Goal: Transaction & Acquisition: Purchase product/service

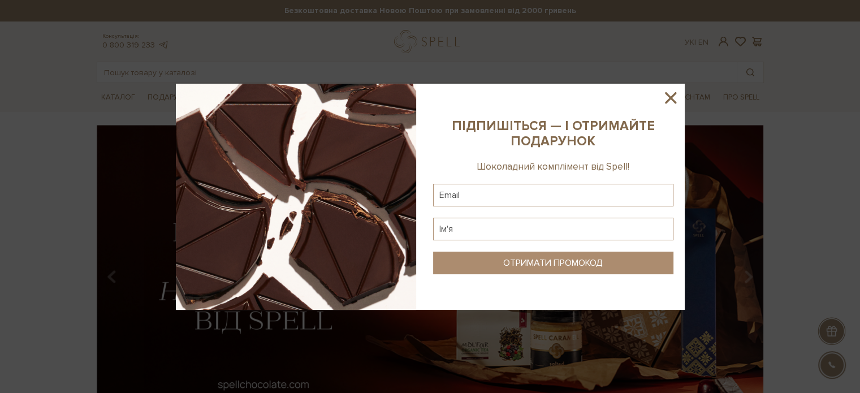
click at [670, 92] on icon at bounding box center [670, 97] width 19 height 19
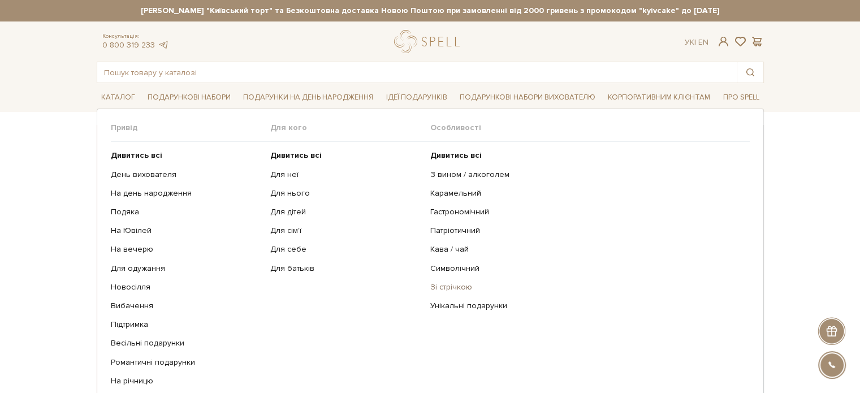
click at [437, 285] on link "Зі стрічкою" at bounding box center [585, 287] width 311 height 10
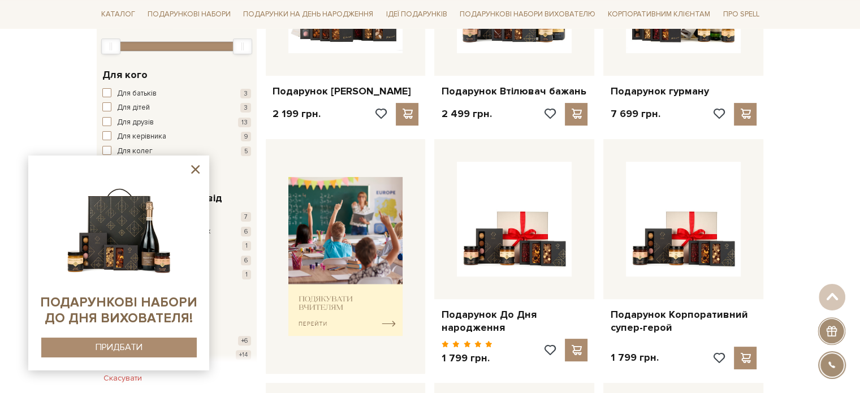
scroll to position [113, 0]
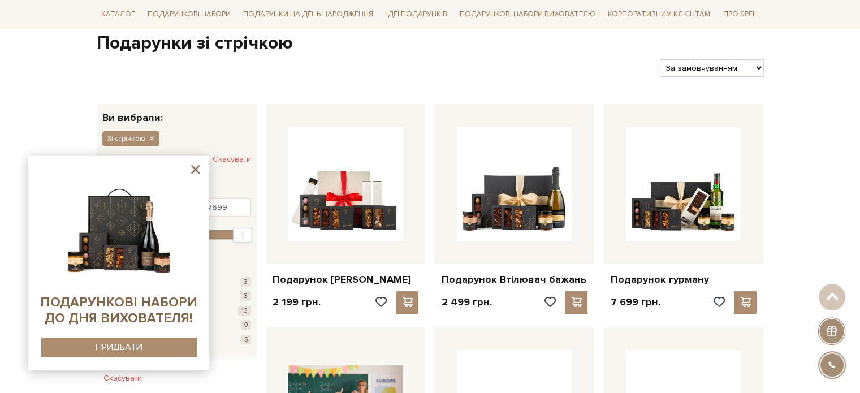
click at [191, 171] on icon at bounding box center [195, 169] width 14 height 14
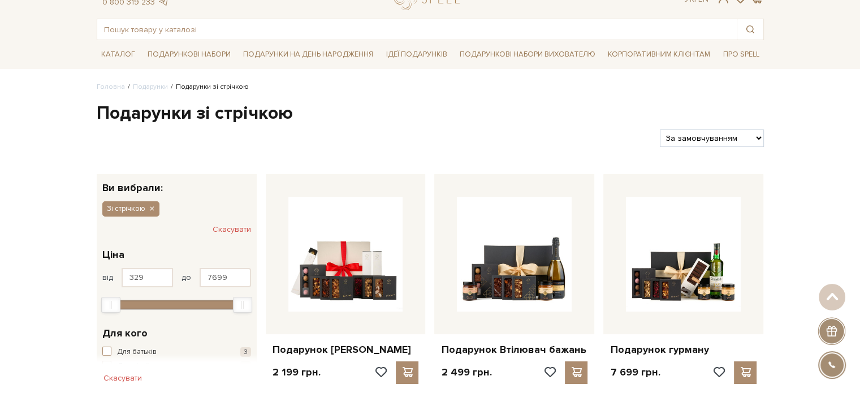
scroll to position [0, 0]
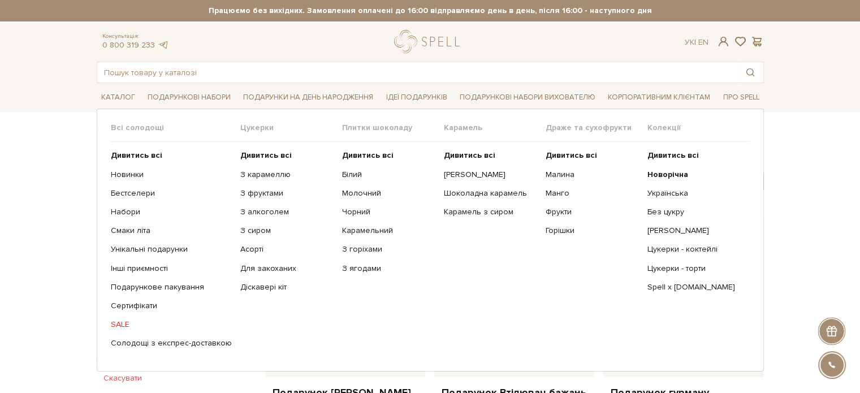
click at [118, 324] on link "SALE" at bounding box center [171, 324] width 121 height 10
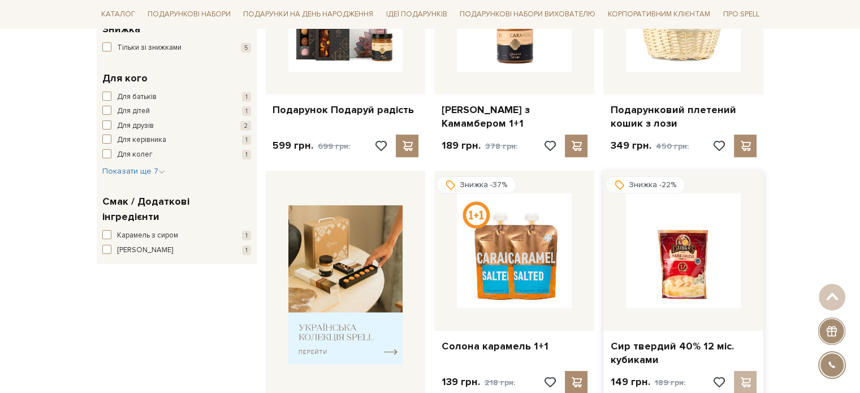
scroll to position [170, 0]
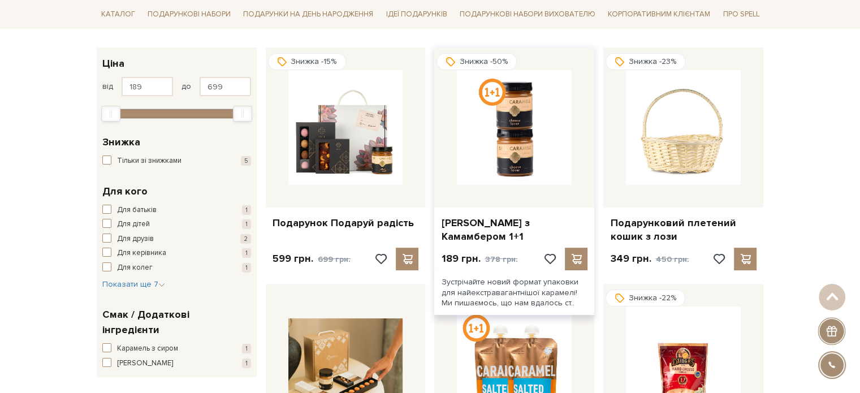
click at [469, 161] on img at bounding box center [514, 127] width 115 height 115
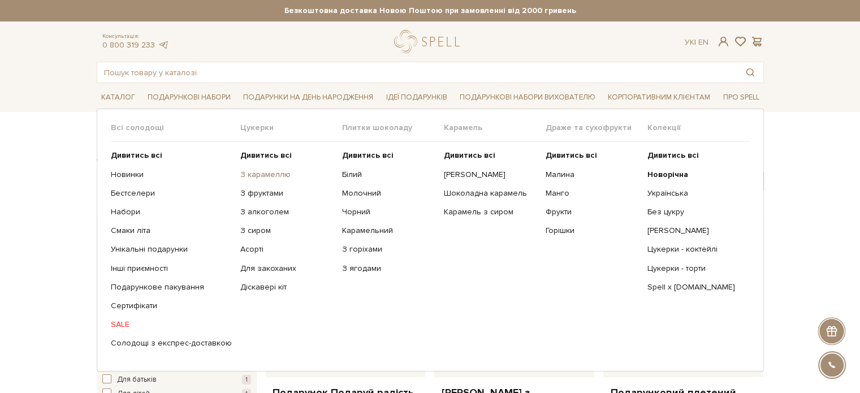
click at [258, 174] on link "З карамеллю" at bounding box center [286, 175] width 93 height 10
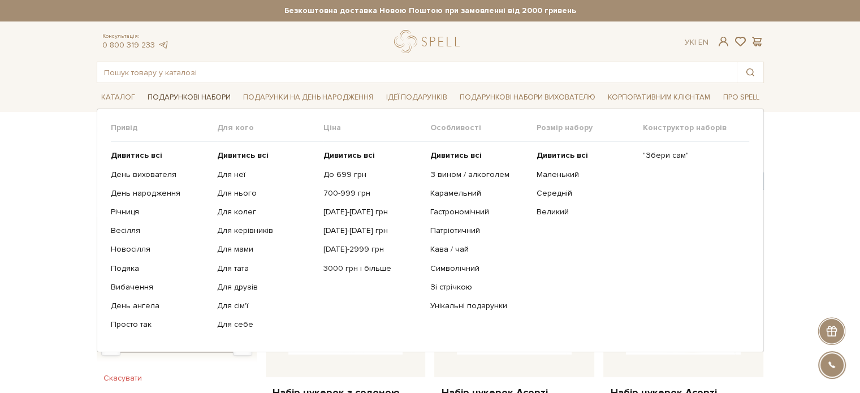
click at [181, 94] on link "Подарункові набори" at bounding box center [189, 98] width 92 height 18
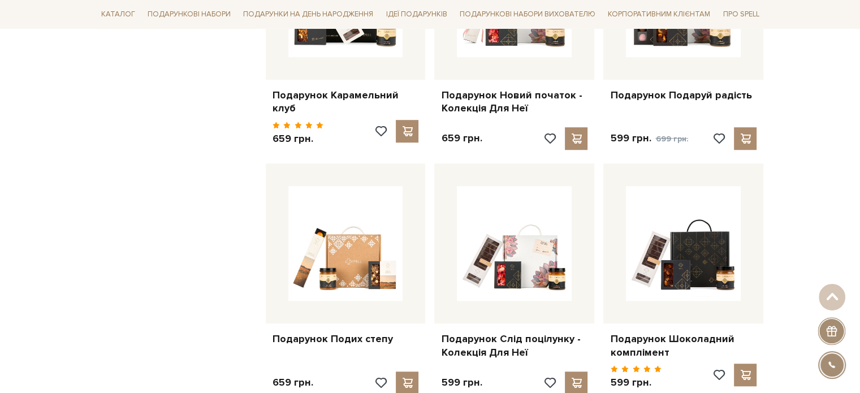
scroll to position [791, 0]
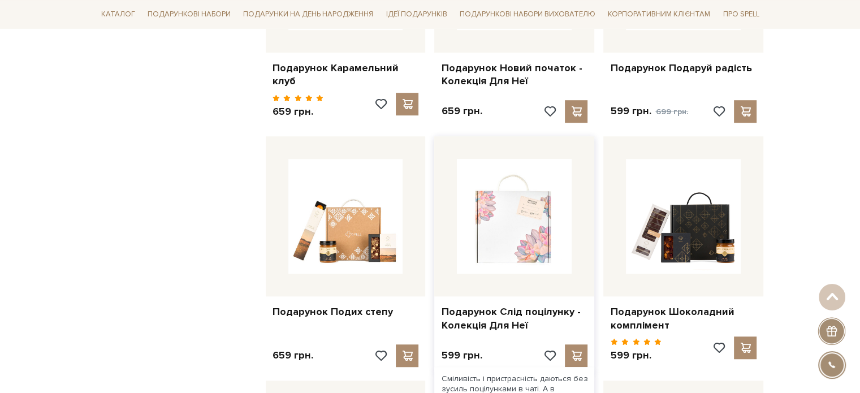
click at [501, 241] on img at bounding box center [514, 216] width 115 height 115
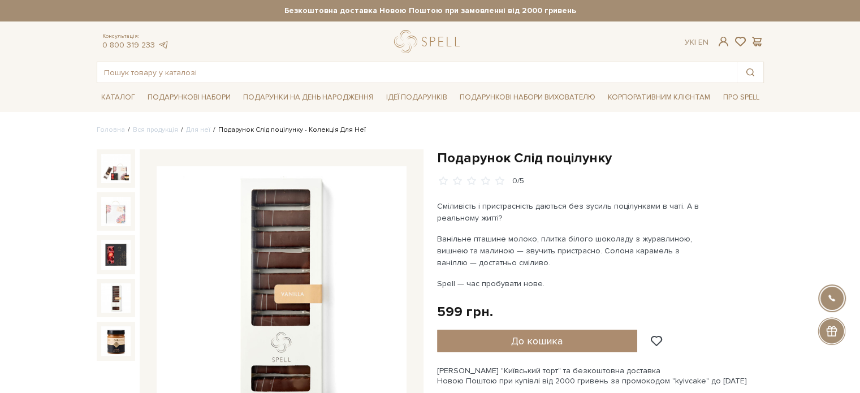
click at [112, 293] on img at bounding box center [115, 297] width 29 height 29
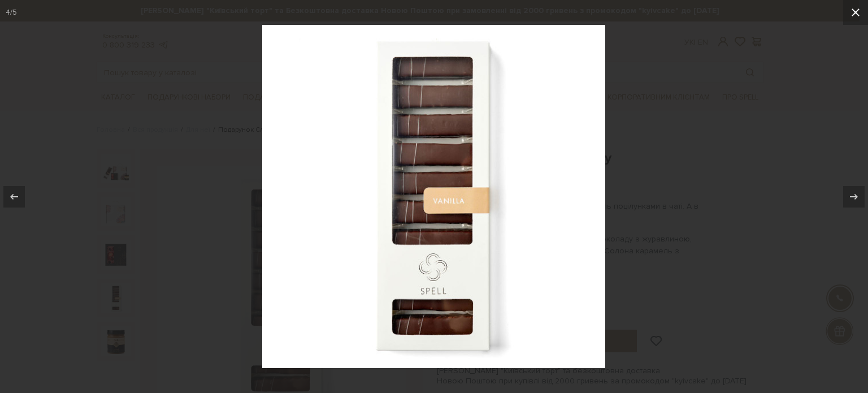
click at [859, 15] on icon at bounding box center [856, 13] width 14 height 14
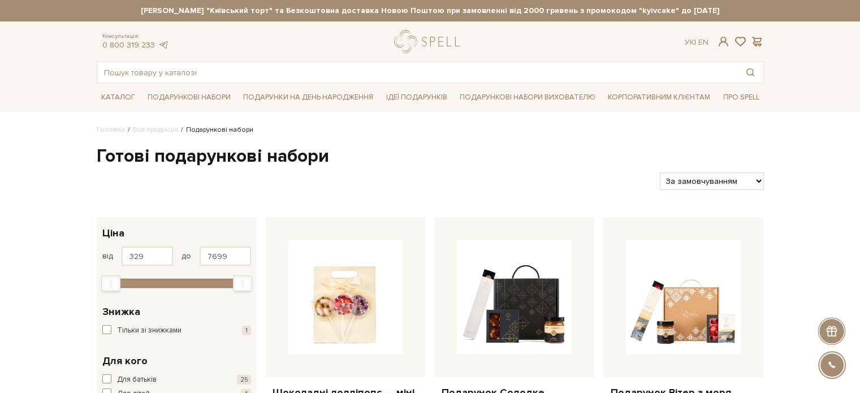
click at [760, 181] on select "За замовчуванням За Ціною (зростання) За Ціною (зменшення) Новинки За популярні…" at bounding box center [711, 181] width 103 height 18
select select "[URL][DOMAIN_NAME]"
click at [660, 172] on select "За замовчуванням За Ціною (зростання) За Ціною (зменшення) Новинки За популярні…" at bounding box center [711, 181] width 103 height 18
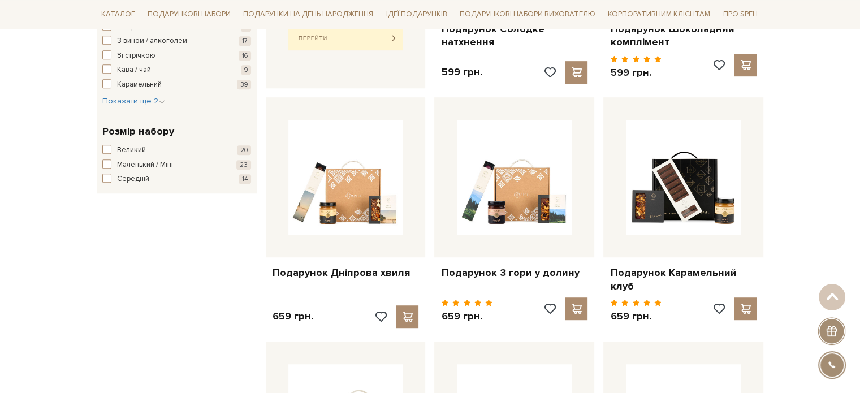
scroll to position [396, 0]
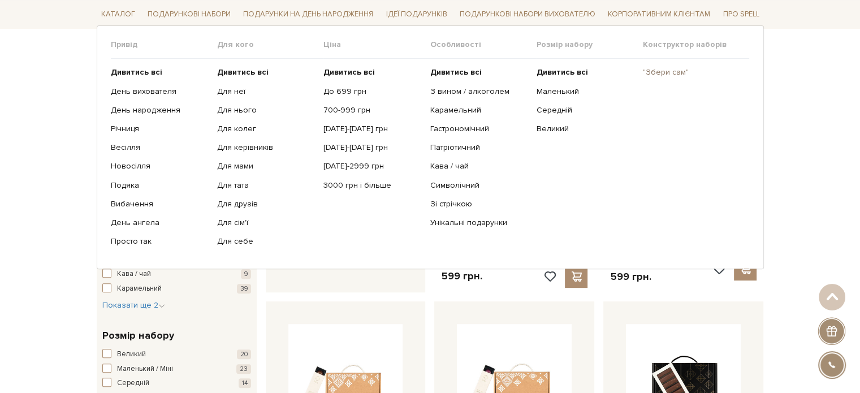
click at [680, 74] on link ""Збери сам"" at bounding box center [692, 72] width 98 height 10
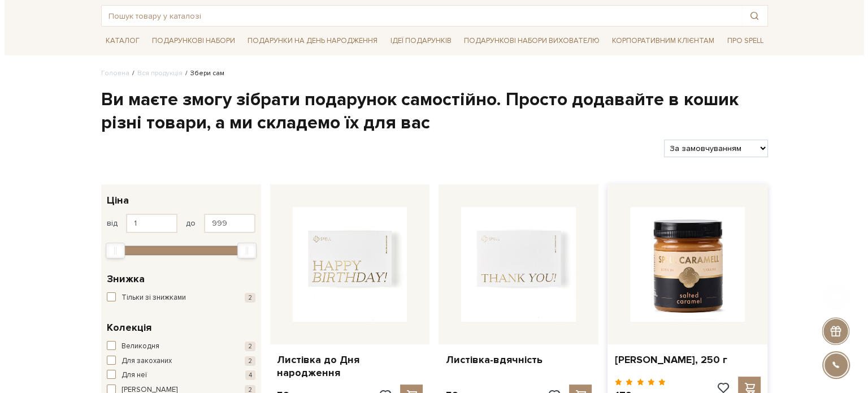
scroll to position [170, 0]
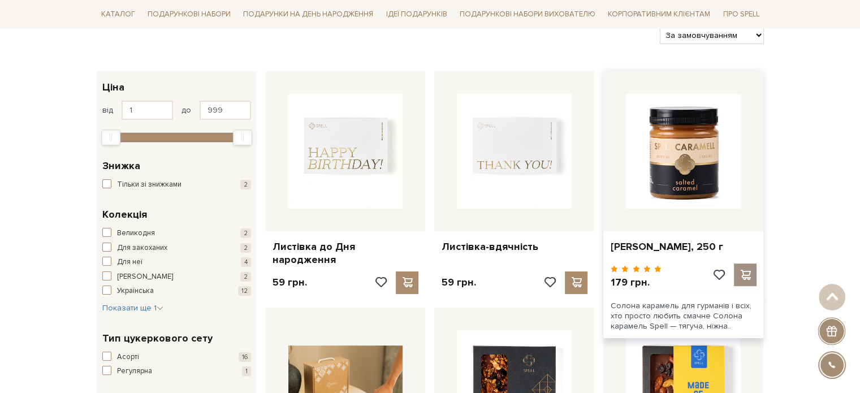
click at [744, 270] on span at bounding box center [745, 275] width 14 height 10
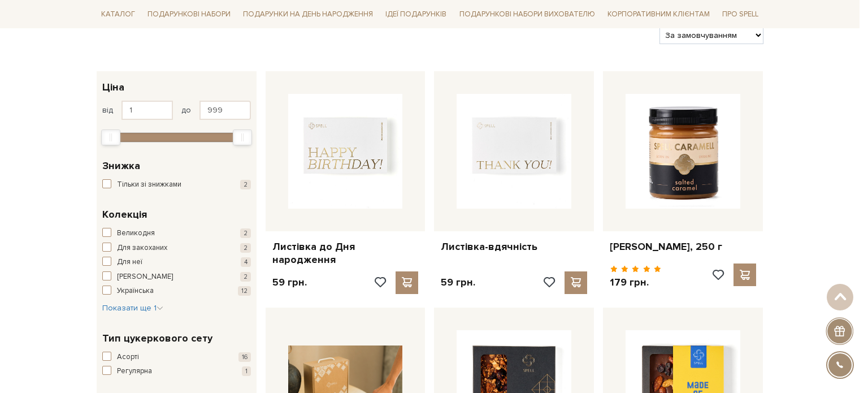
click at [337, 286] on div at bounding box center [434, 196] width 868 height 393
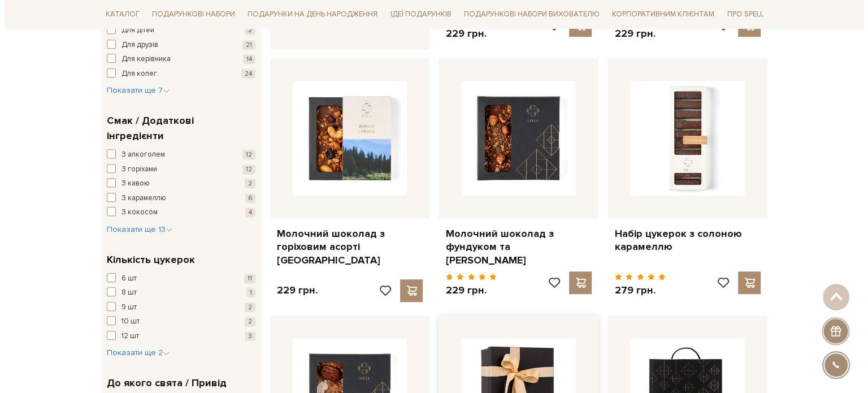
scroll to position [678, 0]
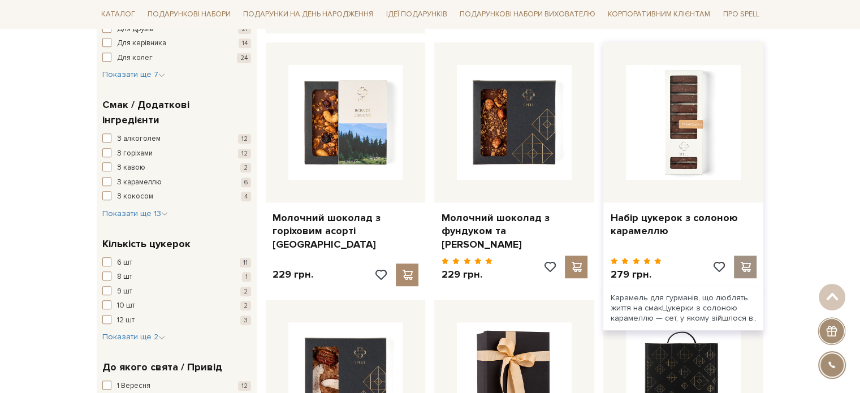
click at [749, 262] on span at bounding box center [745, 267] width 14 height 10
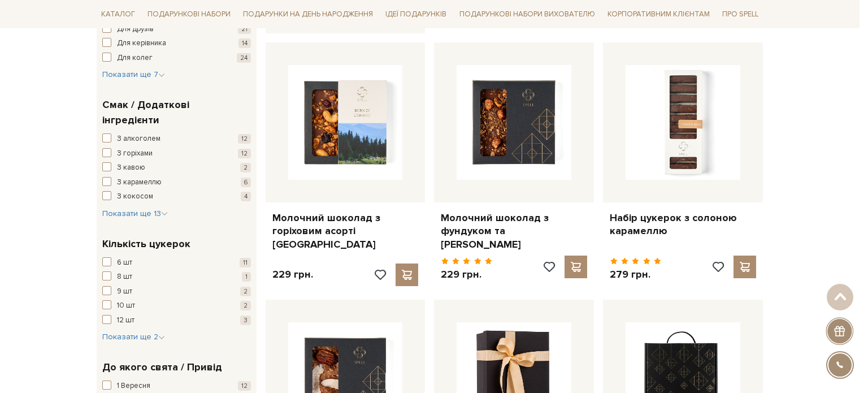
click at [436, 305] on div at bounding box center [434, 196] width 868 height 393
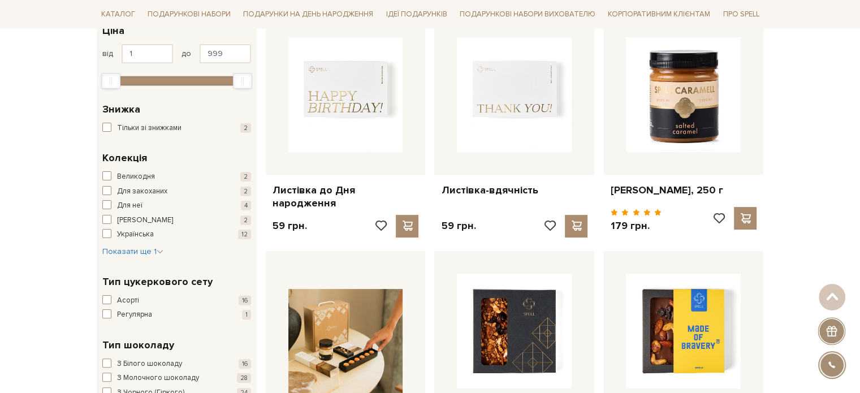
scroll to position [57, 0]
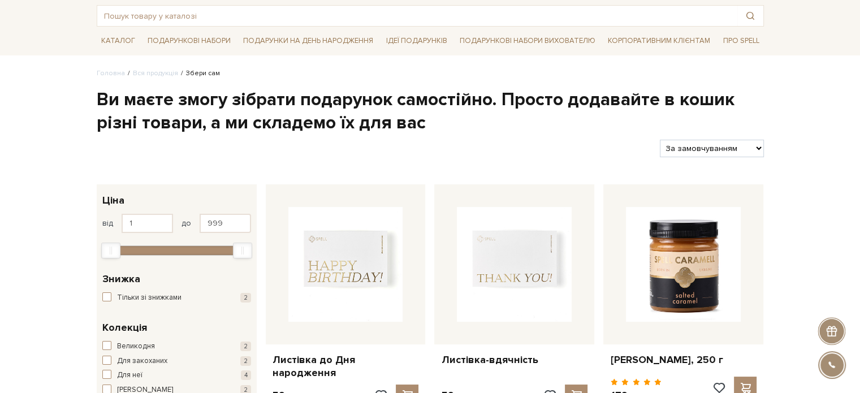
click at [760, 145] on select "За замовчуванням За Ціною (зростання) За Ціною (зменшення) Новинки За популярні…" at bounding box center [711, 149] width 103 height 18
select select "https://spellchocolate.com/our-productions/zbery-sam/?sort=p.price&order=ASC"
click at [660, 140] on select "За замовчуванням За Ціною (зростання) За Ціною (зменшення) Новинки За популярні…" at bounding box center [711, 149] width 103 height 18
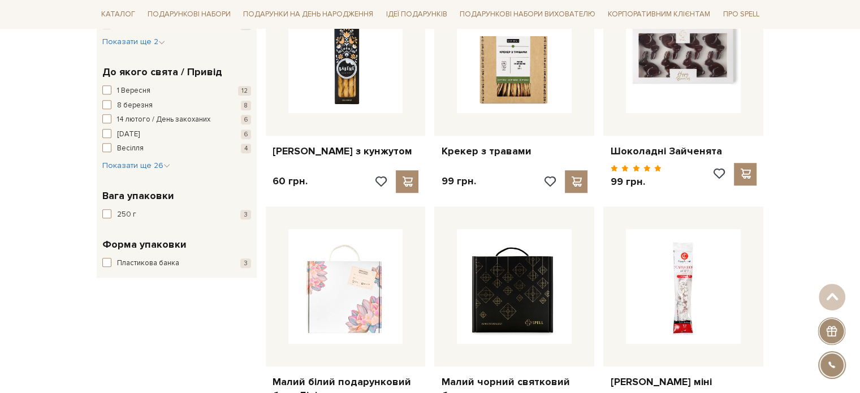
scroll to position [1074, 0]
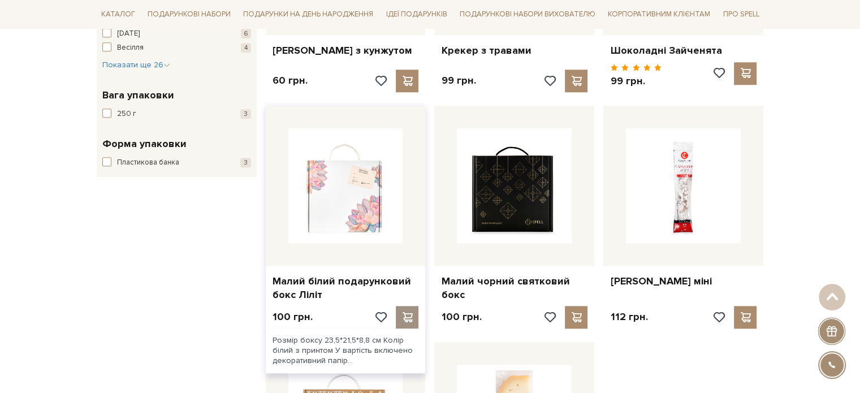
click at [409, 312] on span at bounding box center [407, 317] width 14 height 10
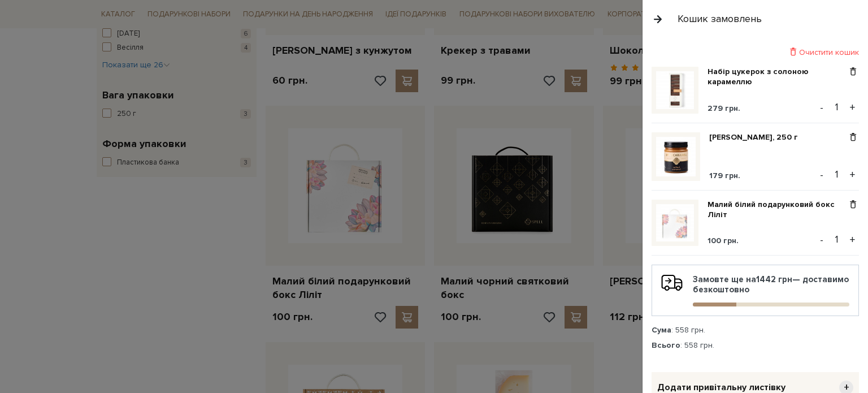
click at [133, 272] on div at bounding box center [434, 196] width 868 height 393
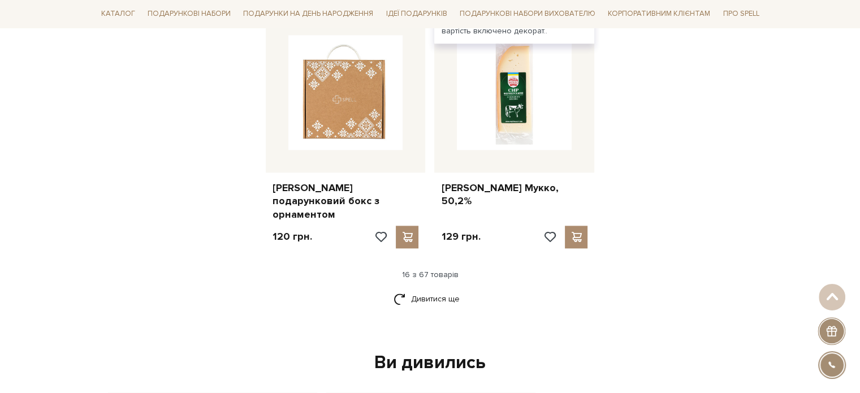
scroll to position [1470, 0]
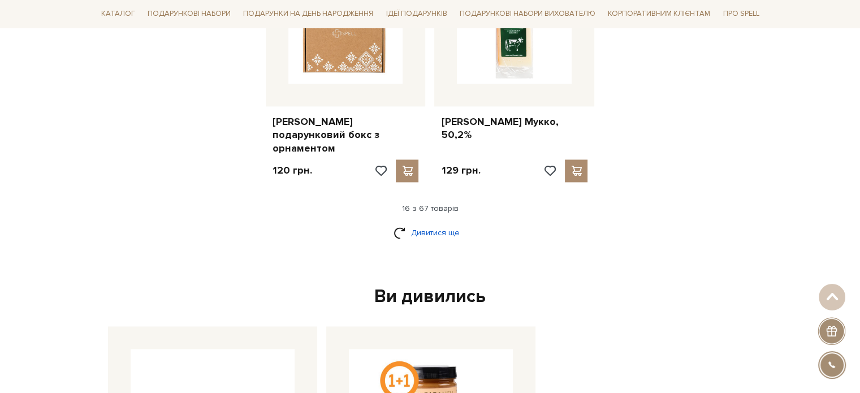
click at [423, 223] on link "Дивитися ще" at bounding box center [429, 233] width 73 height 20
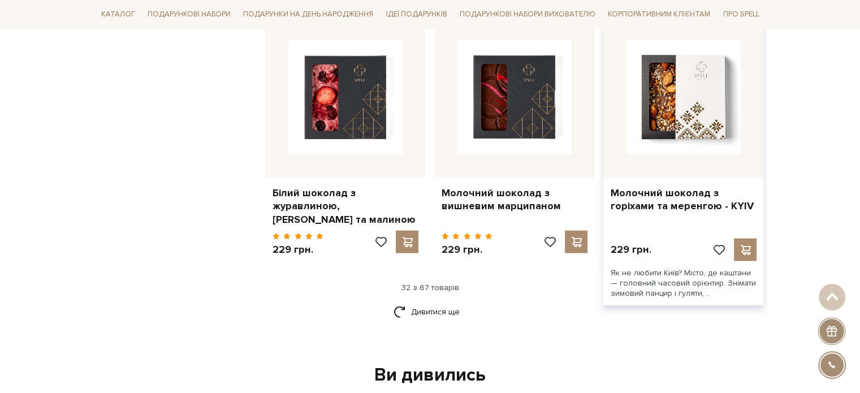
scroll to position [2657, 0]
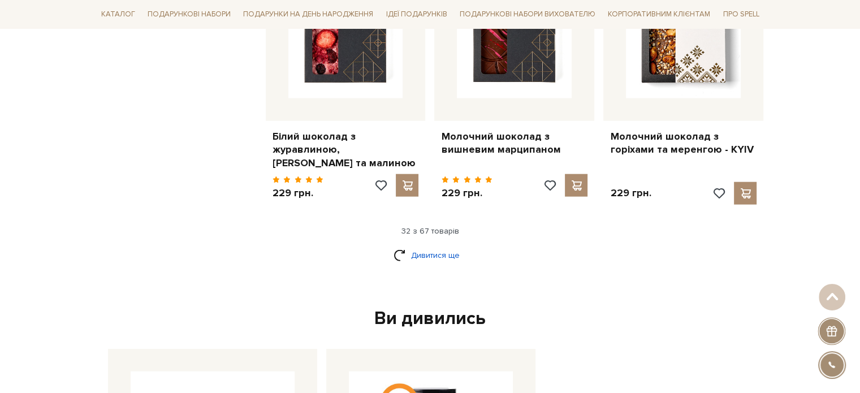
click at [420, 245] on link "Дивитися ще" at bounding box center [429, 255] width 73 height 20
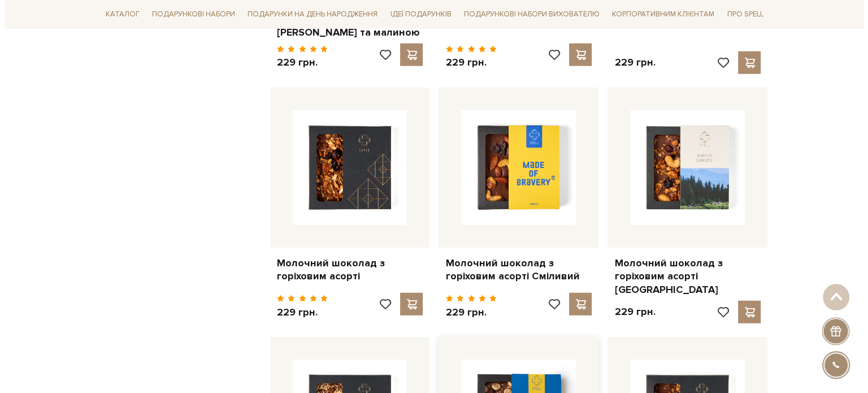
scroll to position [2770, 0]
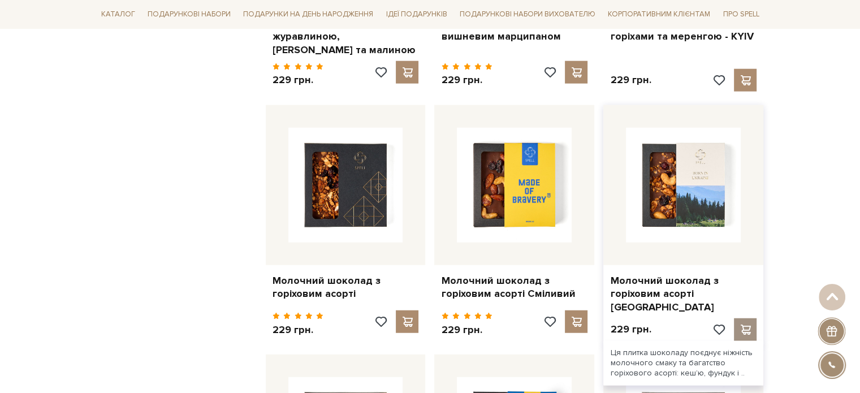
click at [747, 324] on span at bounding box center [745, 329] width 14 height 10
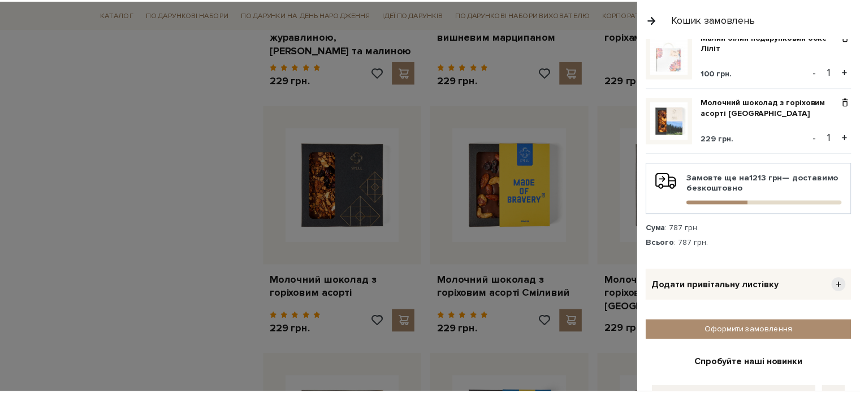
scroll to position [170, 0]
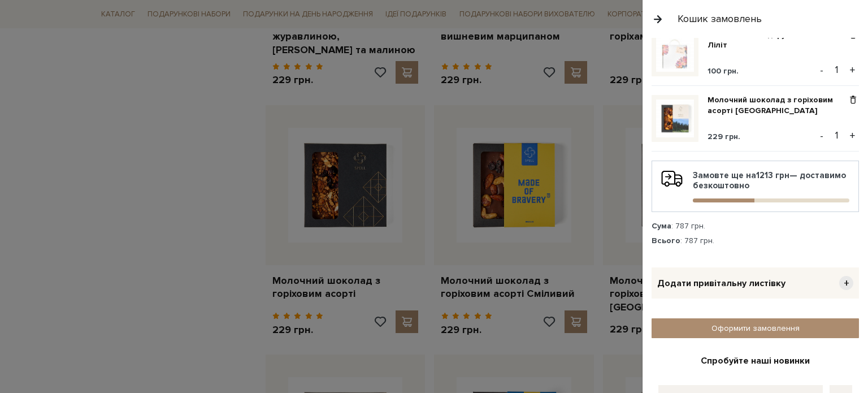
click at [154, 128] on div at bounding box center [434, 196] width 868 height 393
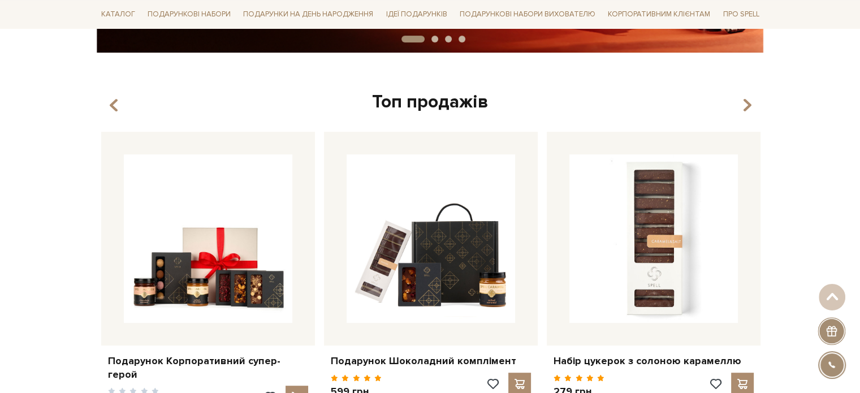
scroll to position [452, 0]
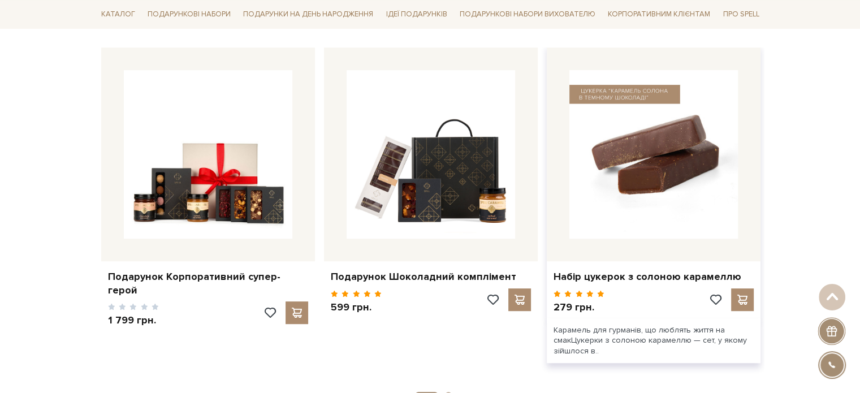
click at [628, 154] on img at bounding box center [653, 154] width 168 height 168
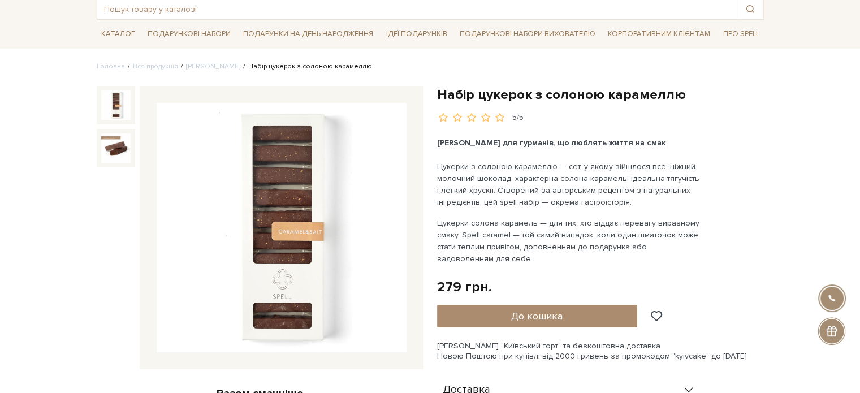
scroll to position [57, 0]
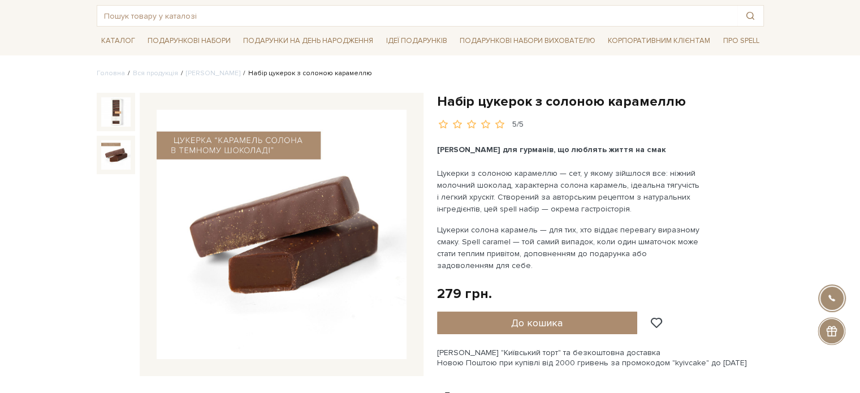
click at [106, 150] on img at bounding box center [115, 154] width 29 height 29
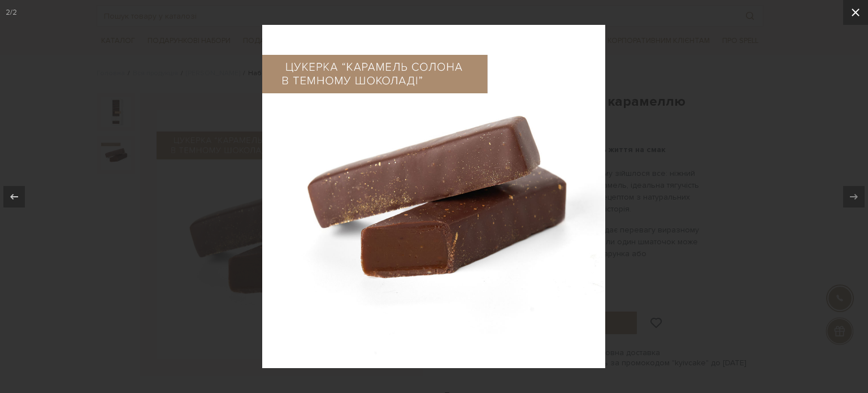
click at [858, 12] on icon at bounding box center [856, 13] width 14 height 14
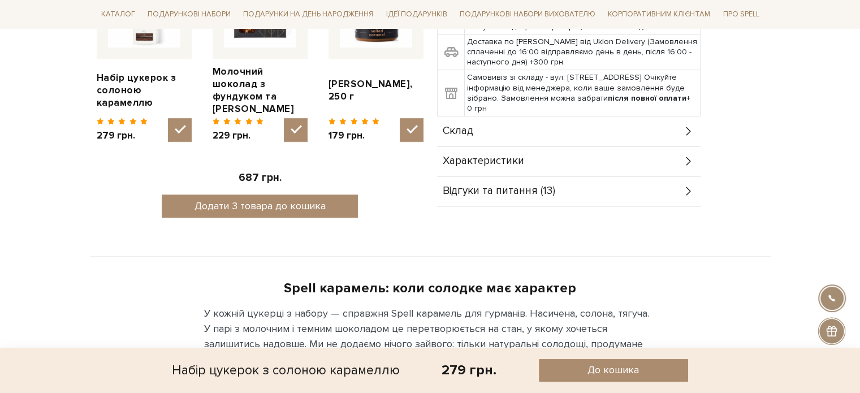
scroll to position [509, 0]
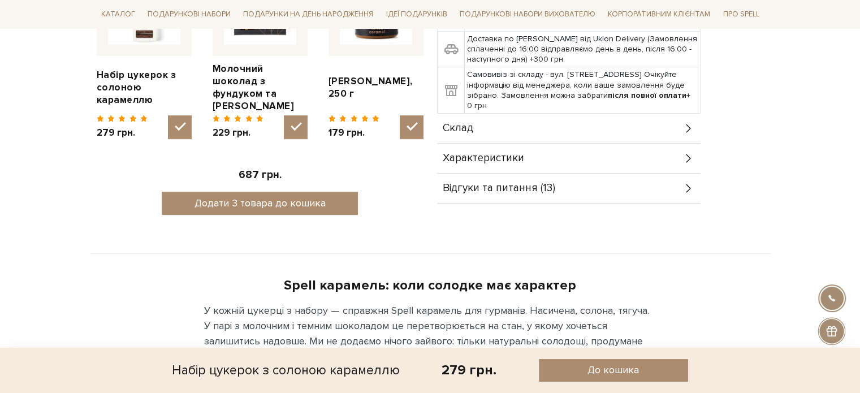
click at [684, 184] on icon at bounding box center [688, 188] width 12 height 12
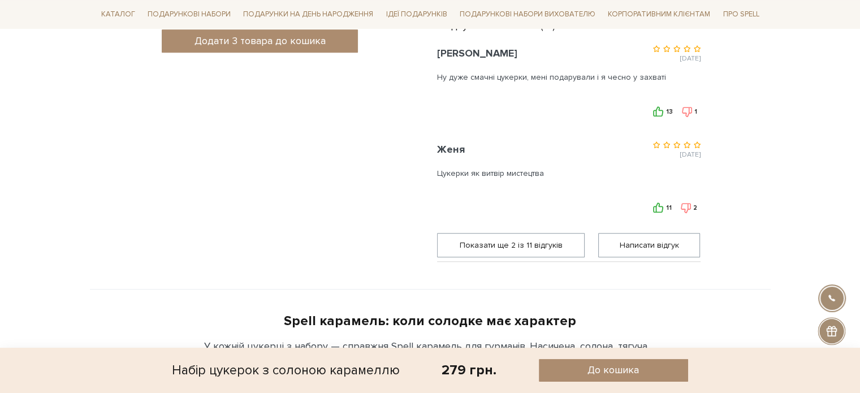
scroll to position [678, 0]
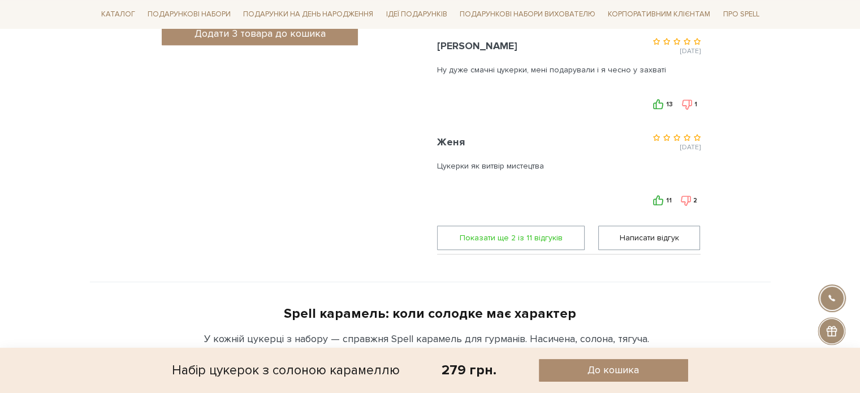
click at [526, 236] on span "Показати ще 2 iз 11 вiдгукiв" at bounding box center [510, 237] width 133 height 23
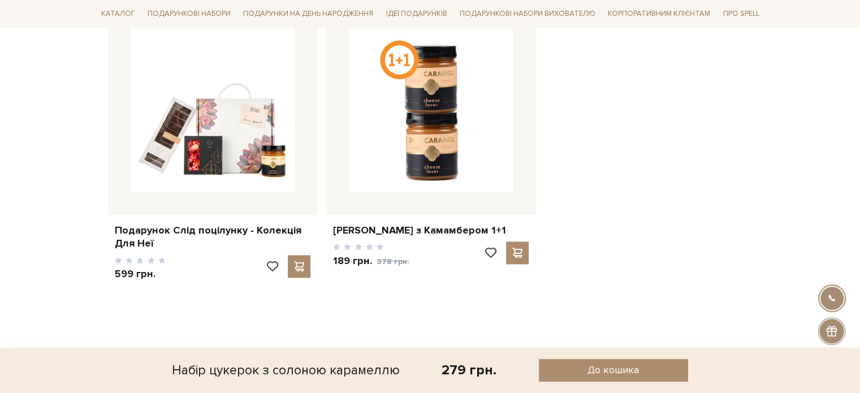
scroll to position [1470, 0]
